Goal: Task Accomplishment & Management: Use online tool/utility

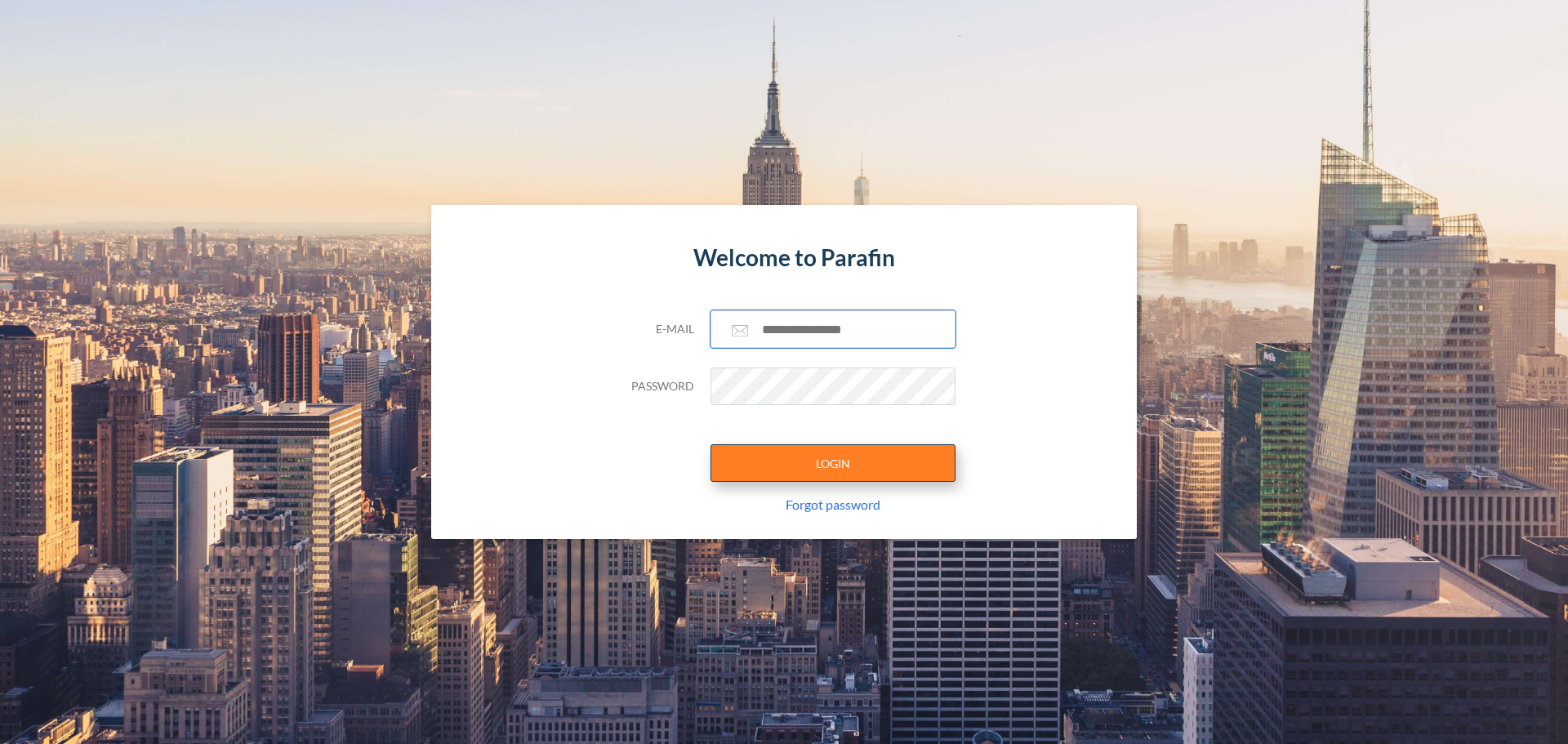
type input "**********"
click at [820, 449] on button "LOGIN" at bounding box center [833, 463] width 245 height 38
type input "**********"
